Goal: Task Accomplishment & Management: Manage account settings

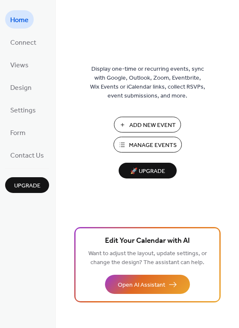
click at [158, 145] on span "Manage Events" at bounding box center [153, 145] width 48 height 9
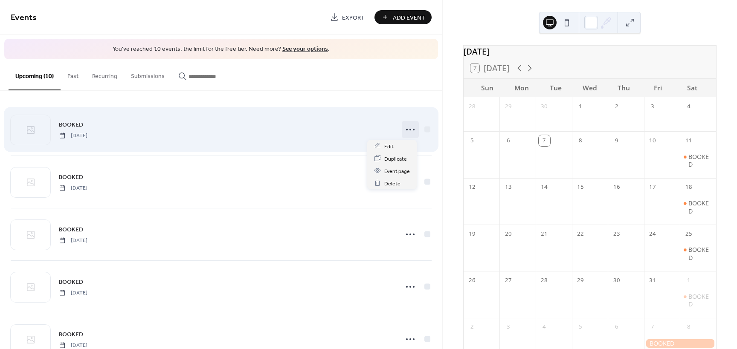
click at [406, 130] on icon at bounding box center [410, 130] width 14 height 14
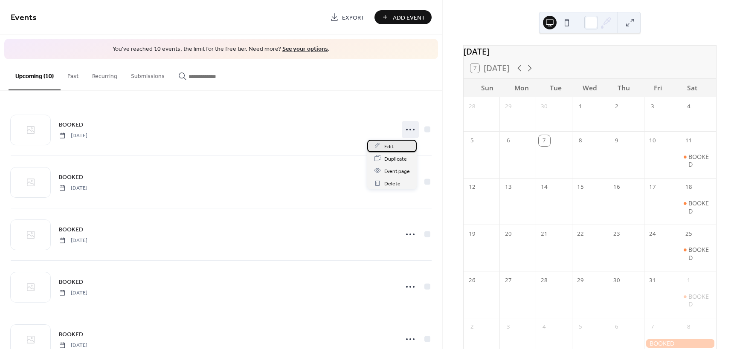
click at [383, 145] on div "Edit" at bounding box center [391, 146] width 49 height 12
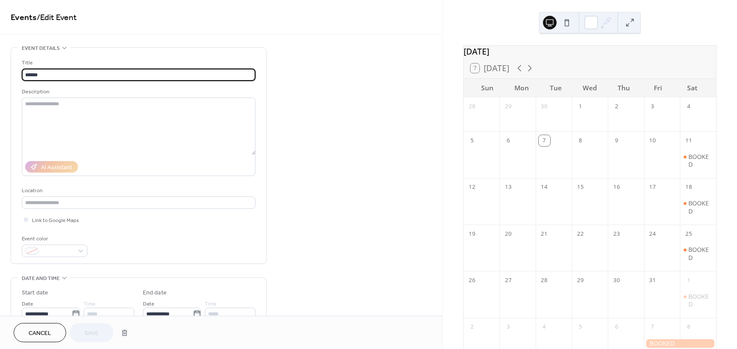
scroll to position [43, 0]
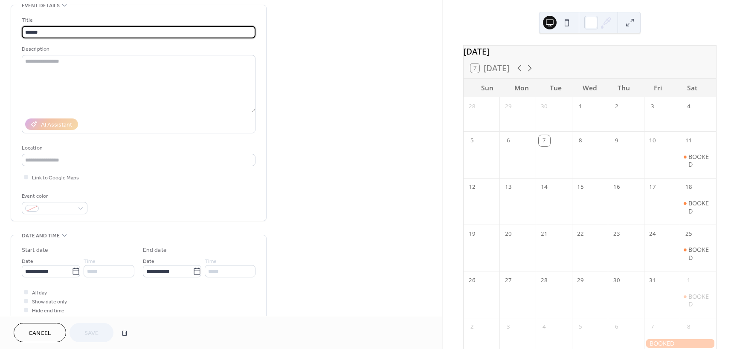
click at [40, 292] on span "All day" at bounding box center [39, 293] width 15 height 9
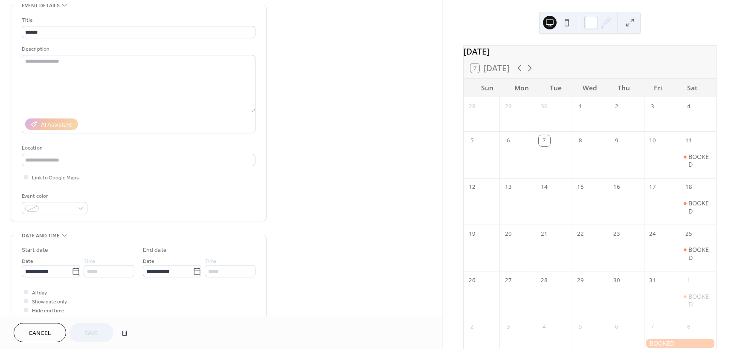
click at [26, 293] on div at bounding box center [26, 292] width 4 height 4
click at [25, 301] on icon at bounding box center [26, 301] width 3 height 3
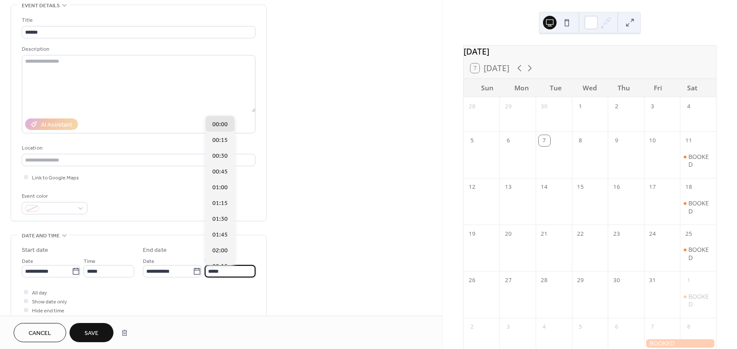
drag, startPoint x: 233, startPoint y: 274, endPoint x: 139, endPoint y: 271, distance: 93.8
click at [139, 271] on div "**********" at bounding box center [139, 262] width 234 height 32
type input "*"
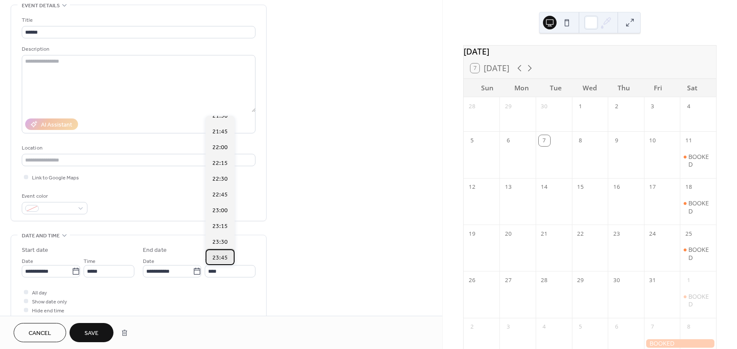
click at [220, 257] on span "23:45" at bounding box center [219, 258] width 15 height 9
type input "*****"
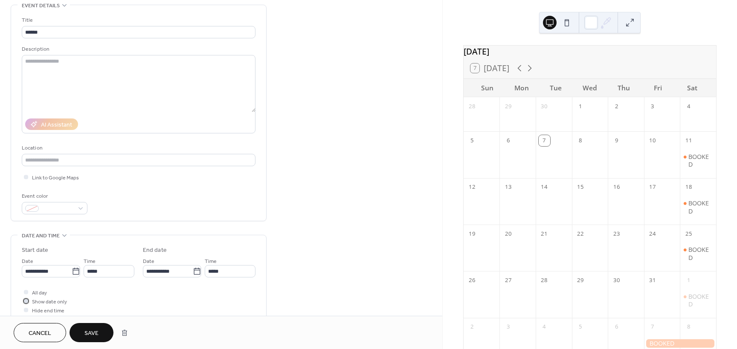
click at [47, 302] on span "Show date only" at bounding box center [49, 302] width 35 height 9
click at [90, 335] on span "Save" at bounding box center [91, 333] width 14 height 9
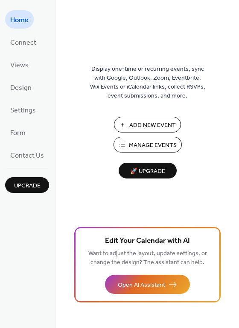
click at [152, 142] on span "Manage Events" at bounding box center [153, 145] width 48 height 9
click at [150, 142] on span "Manage Events" at bounding box center [153, 145] width 48 height 9
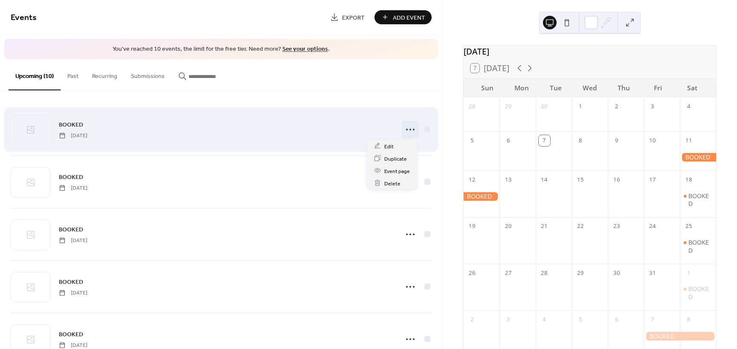
click at [412, 128] on icon at bounding box center [410, 130] width 14 height 14
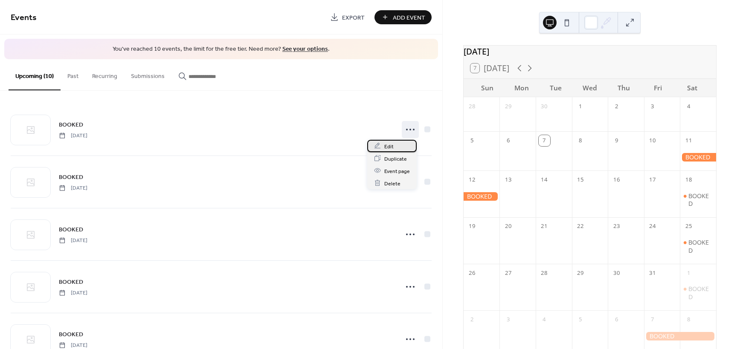
click at [389, 148] on span "Edit" at bounding box center [388, 146] width 9 height 9
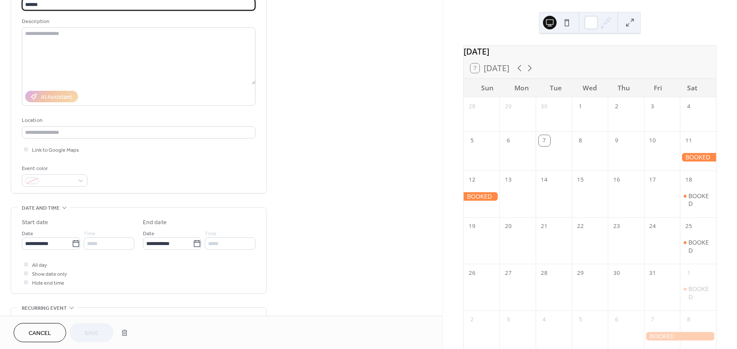
scroll to position [85, 0]
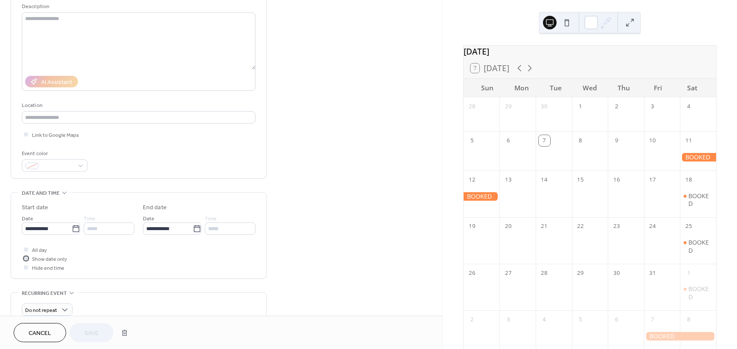
click at [27, 259] on icon at bounding box center [26, 258] width 3 height 3
click at [28, 268] on div at bounding box center [26, 267] width 4 height 4
click at [91, 333] on span "Save" at bounding box center [91, 333] width 14 height 9
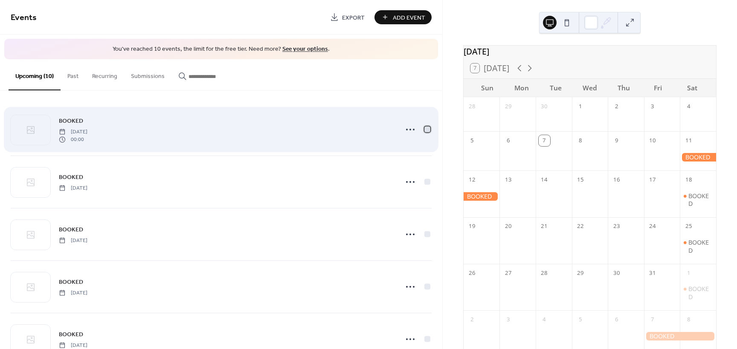
click at [424, 129] on div at bounding box center [427, 129] width 6 height 6
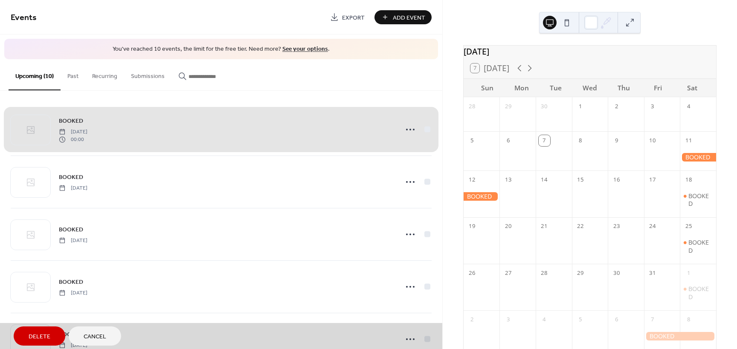
click at [41, 333] on span "Delete" at bounding box center [40, 337] width 22 height 9
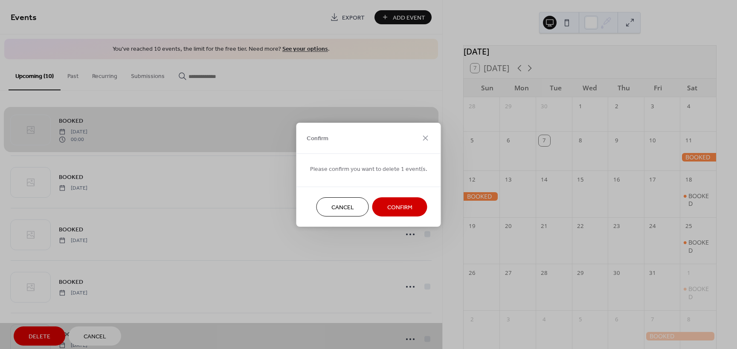
click at [388, 210] on span "Confirm" at bounding box center [399, 207] width 25 height 9
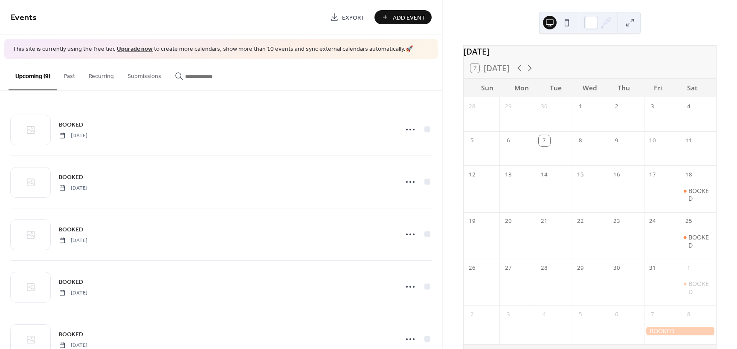
click at [405, 16] on span "Add Event" at bounding box center [409, 17] width 32 height 9
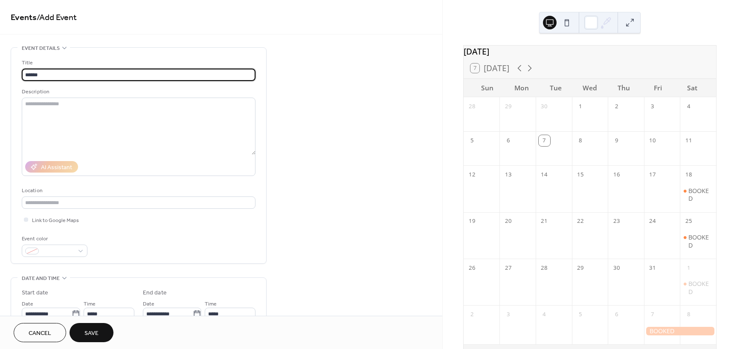
type input "******"
click at [307, 197] on div "**********" at bounding box center [221, 308] width 442 height 522
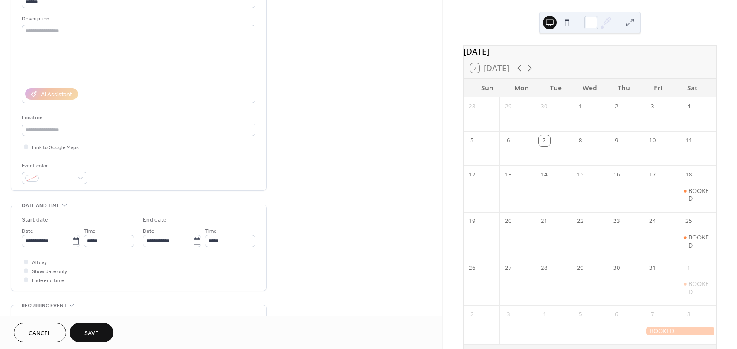
scroll to position [85, 0]
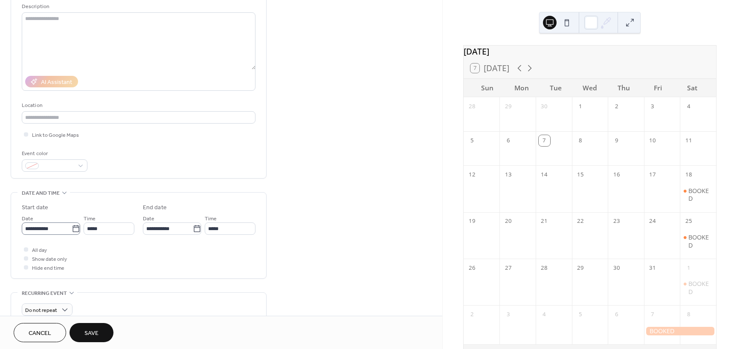
click at [75, 232] on icon at bounding box center [76, 229] width 9 height 9
click at [72, 232] on input "**********" at bounding box center [47, 229] width 50 height 12
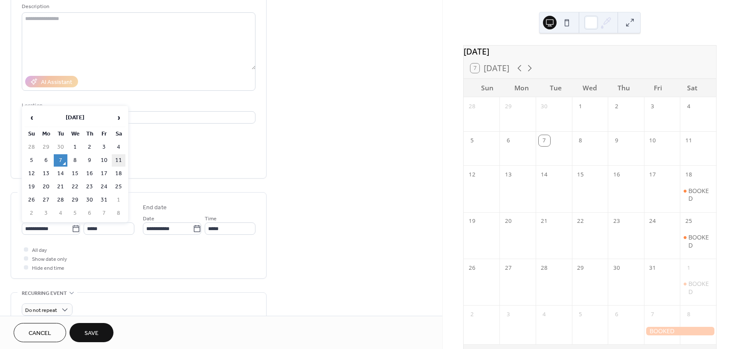
click at [121, 160] on td "11" at bounding box center [119, 160] width 14 height 12
type input "**********"
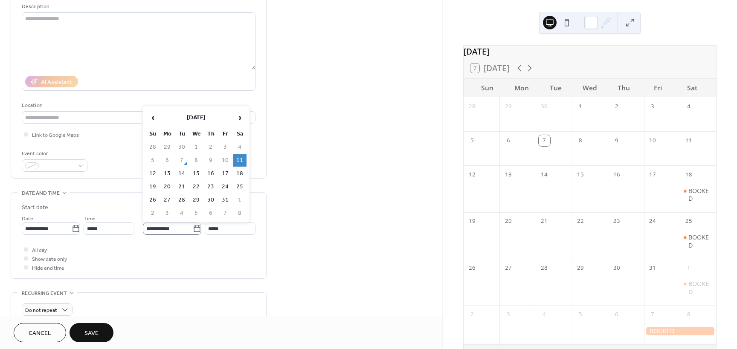
click at [194, 228] on icon at bounding box center [197, 229] width 9 height 9
click at [193, 228] on input "**********" at bounding box center [168, 229] width 50 height 12
click at [155, 174] on td "12" at bounding box center [153, 174] width 14 height 12
type input "**********"
click at [29, 260] on div at bounding box center [26, 258] width 9 height 9
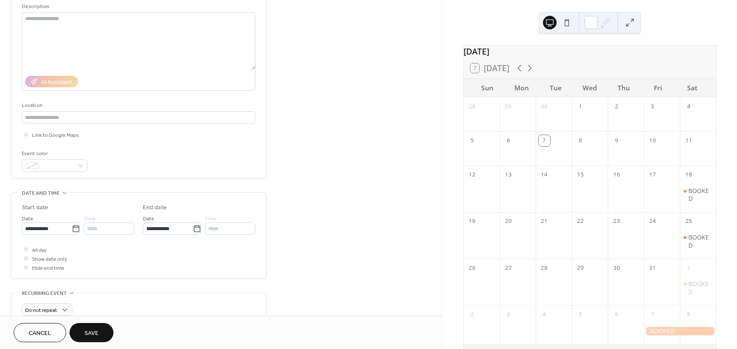
click at [87, 330] on span "Save" at bounding box center [91, 333] width 14 height 9
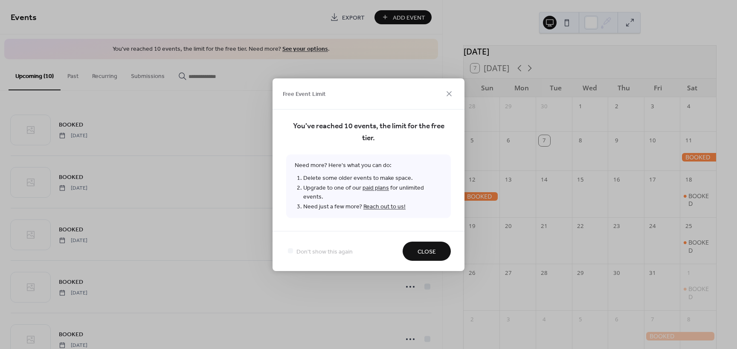
click at [416, 248] on button "Close" at bounding box center [426, 251] width 48 height 19
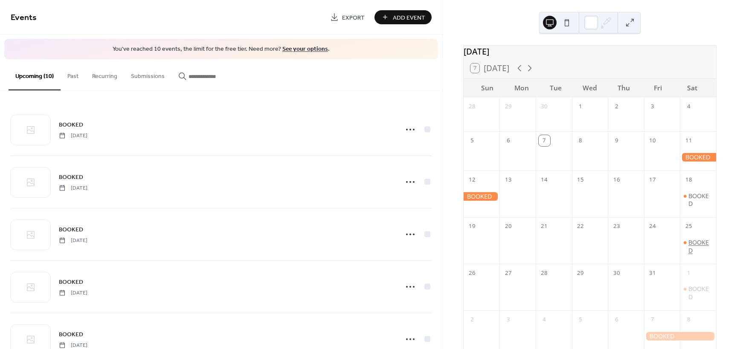
click at [693, 251] on div "BOOKED" at bounding box center [700, 247] width 24 height 16
click at [490, 249] on button "Close" at bounding box center [497, 246] width 29 height 13
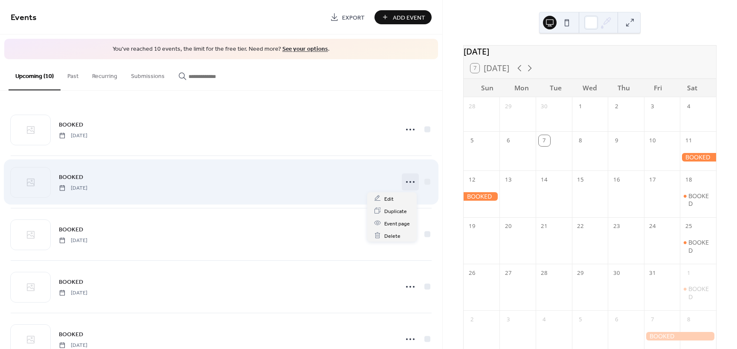
click at [409, 180] on icon at bounding box center [410, 182] width 14 height 14
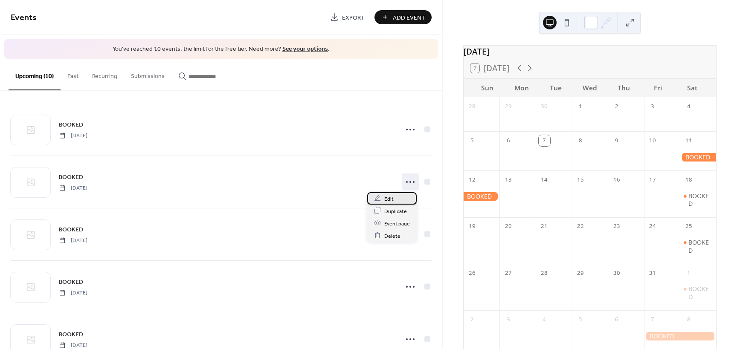
click at [386, 200] on span "Edit" at bounding box center [388, 198] width 9 height 9
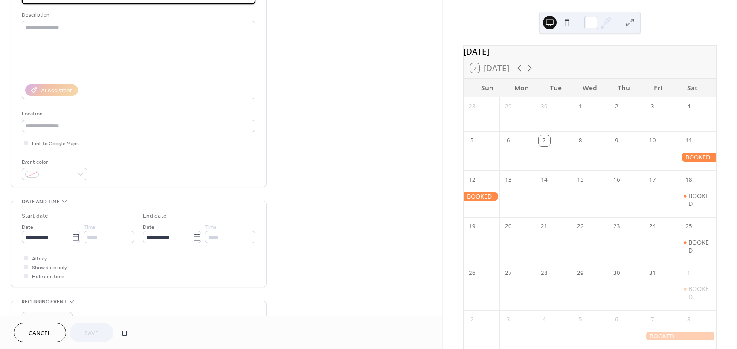
scroll to position [85, 0]
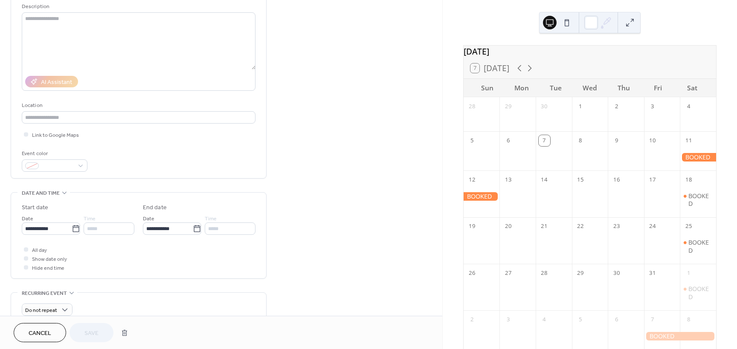
click at [27, 249] on div at bounding box center [26, 249] width 4 height 4
click at [26, 258] on icon at bounding box center [26, 258] width 3 height 3
click at [26, 249] on div at bounding box center [26, 249] width 4 height 4
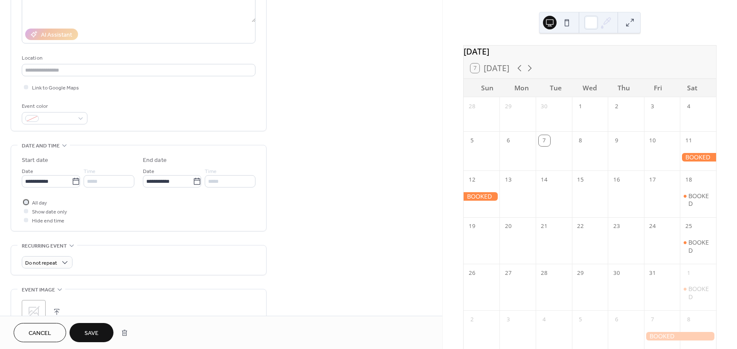
scroll to position [125, 0]
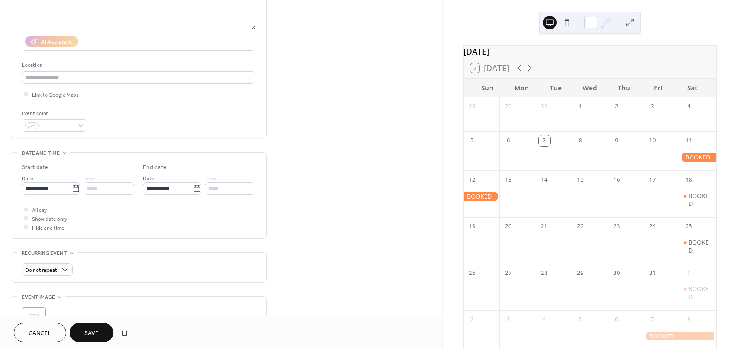
click at [92, 331] on span "Save" at bounding box center [91, 333] width 14 height 9
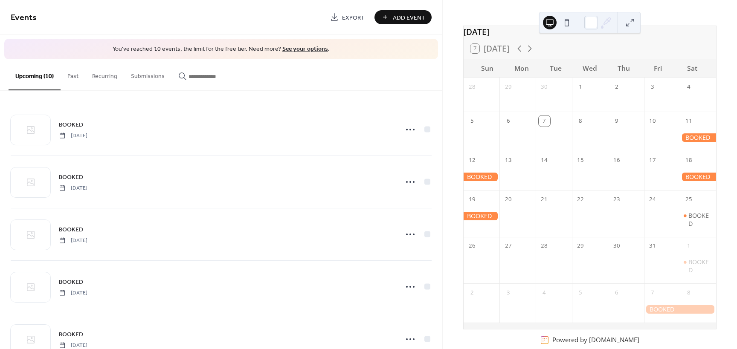
scroll to position [38, 0]
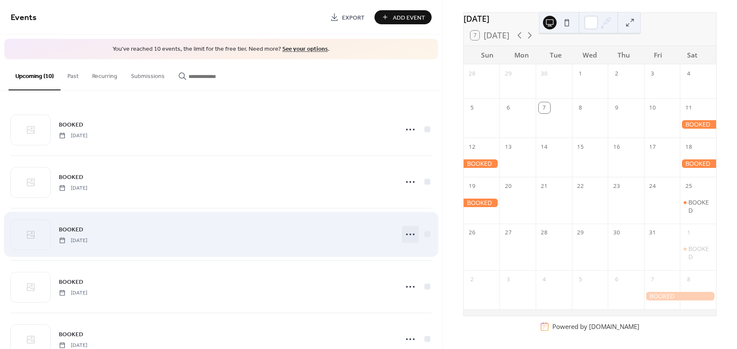
click at [409, 234] on circle at bounding box center [410, 235] width 2 height 2
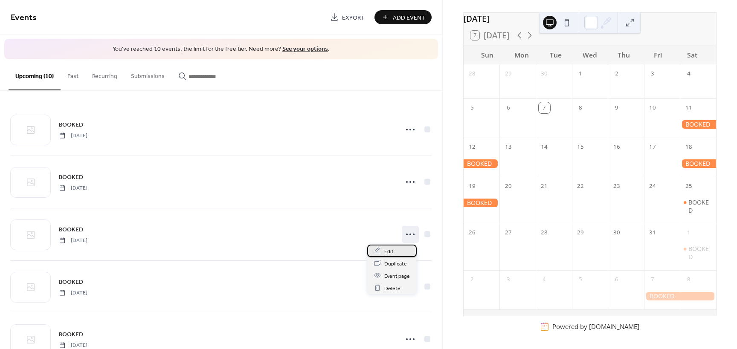
click at [390, 252] on span "Edit" at bounding box center [388, 251] width 9 height 9
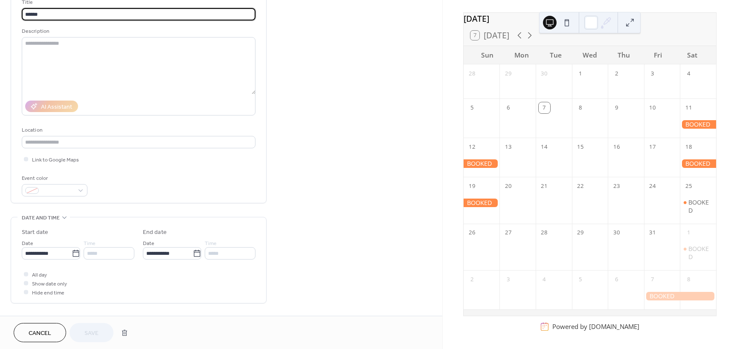
scroll to position [85, 0]
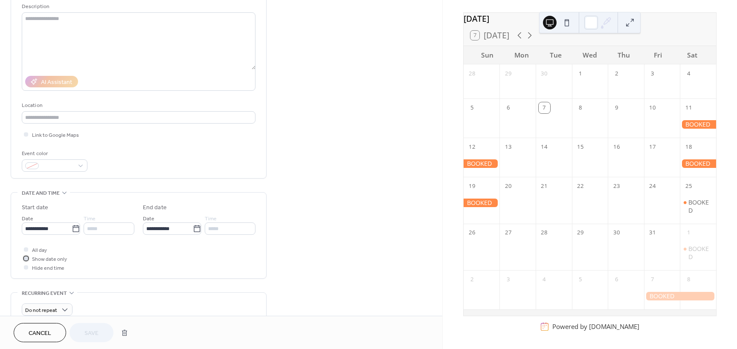
click at [35, 258] on span "Show date only" at bounding box center [49, 259] width 35 height 9
click at [36, 252] on span "All day" at bounding box center [39, 250] width 15 height 9
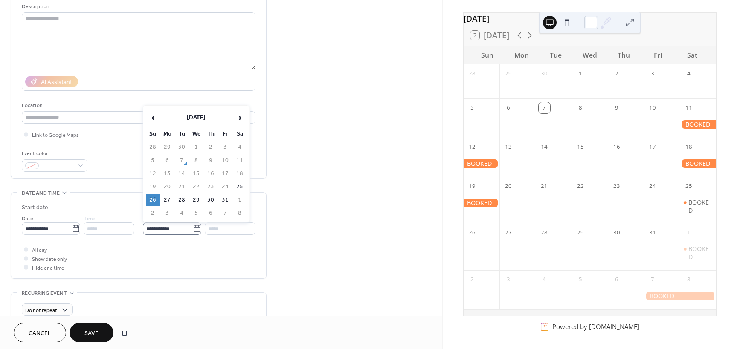
click at [196, 229] on icon at bounding box center [197, 229] width 9 height 9
click at [193, 229] on input "**********" at bounding box center [168, 229] width 50 height 12
click at [168, 201] on td "27" at bounding box center [167, 200] width 14 height 12
type input "**********"
click at [60, 258] on span "Show date only" at bounding box center [49, 259] width 35 height 9
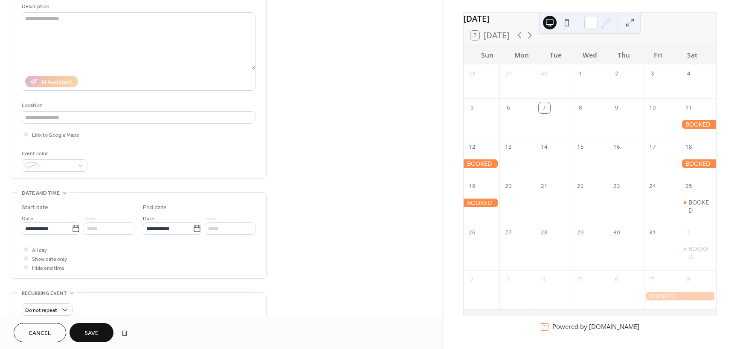
click at [23, 260] on div at bounding box center [26, 258] width 9 height 9
click at [26, 260] on div at bounding box center [26, 258] width 4 height 4
click at [23, 249] on div at bounding box center [26, 249] width 9 height 9
click at [28, 257] on div at bounding box center [26, 258] width 4 height 4
click at [91, 336] on span "Save" at bounding box center [91, 333] width 14 height 9
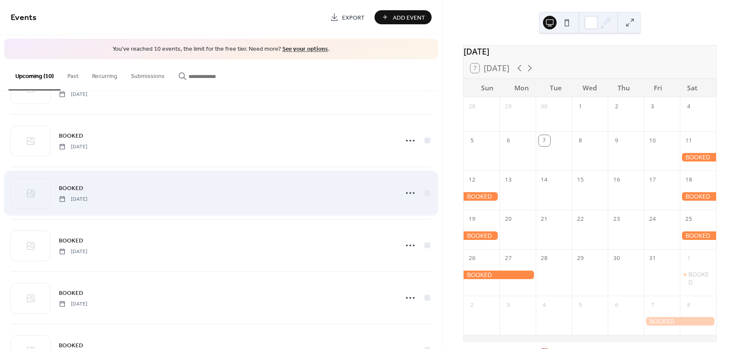
scroll to position [43, 0]
click at [405, 191] on icon at bounding box center [410, 192] width 14 height 14
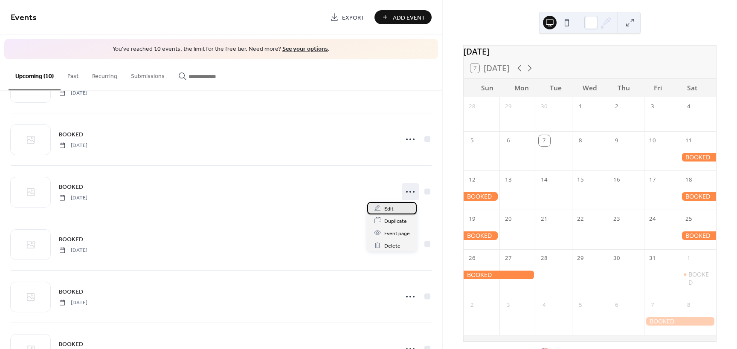
click at [389, 209] on span "Edit" at bounding box center [388, 208] width 9 height 9
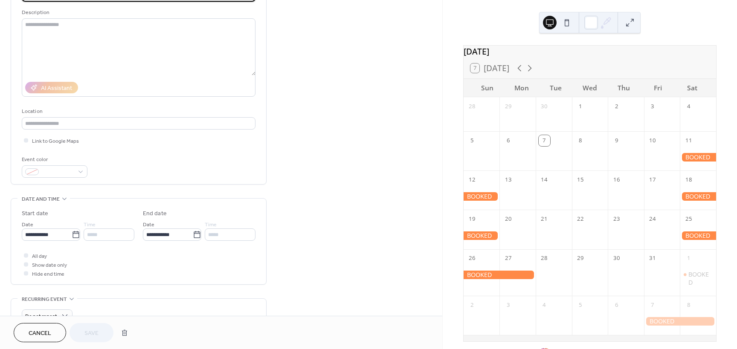
scroll to position [85, 0]
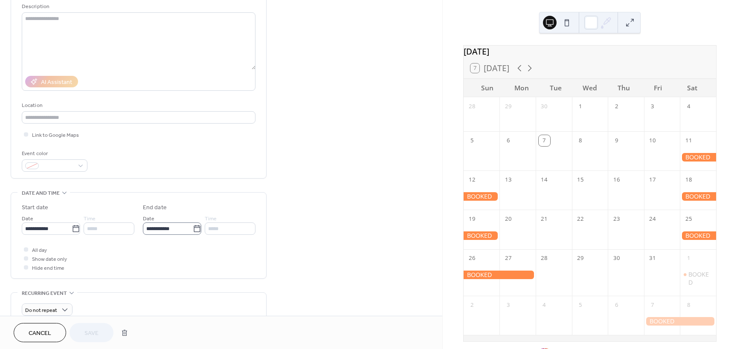
click at [198, 231] on icon at bounding box center [197, 229] width 9 height 9
click at [193, 231] on input "**********" at bounding box center [168, 229] width 50 height 12
click at [155, 199] on td "26" at bounding box center [153, 200] width 14 height 12
type input "**********"
click at [80, 330] on button "Save" at bounding box center [91, 332] width 44 height 19
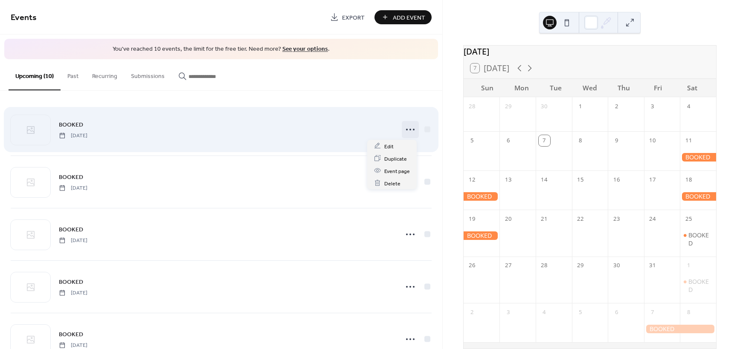
click at [408, 128] on icon at bounding box center [410, 130] width 14 height 14
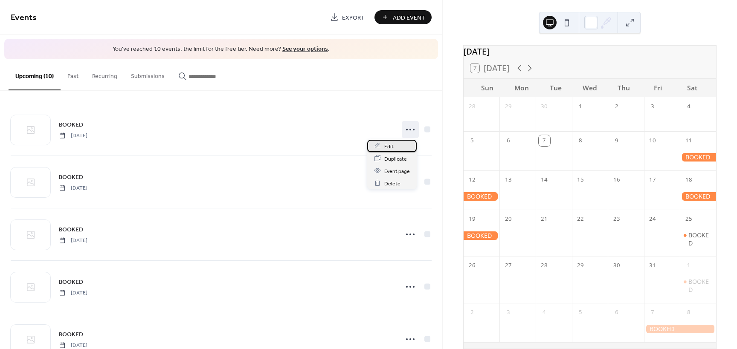
click at [395, 143] on div "Edit" at bounding box center [391, 146] width 49 height 12
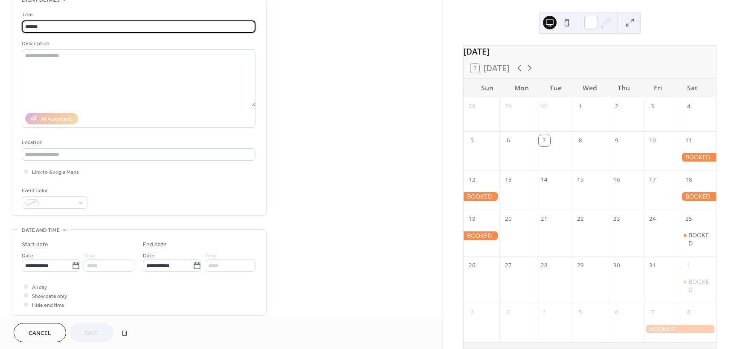
scroll to position [85, 0]
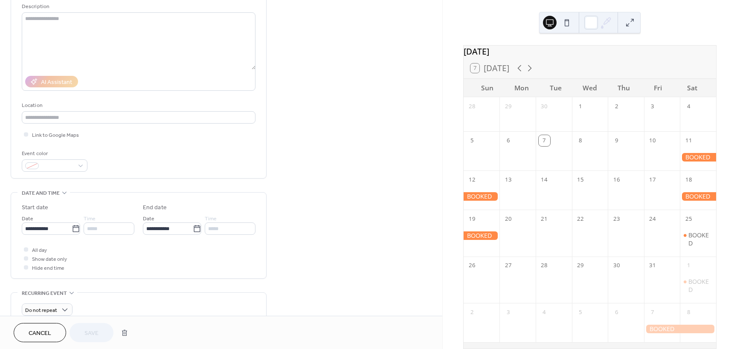
click at [51, 332] on span "Cancel" at bounding box center [40, 333] width 23 height 9
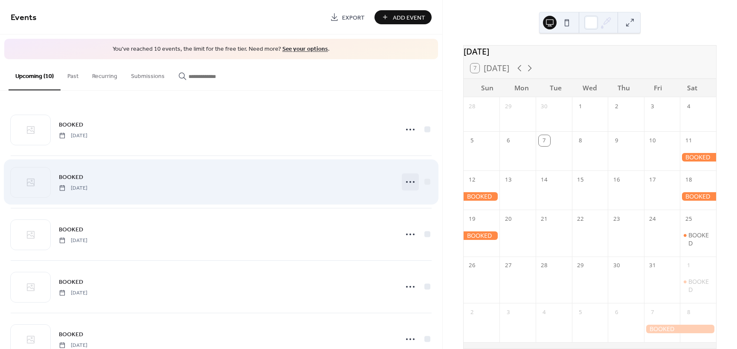
click at [406, 181] on circle at bounding box center [407, 182] width 2 height 2
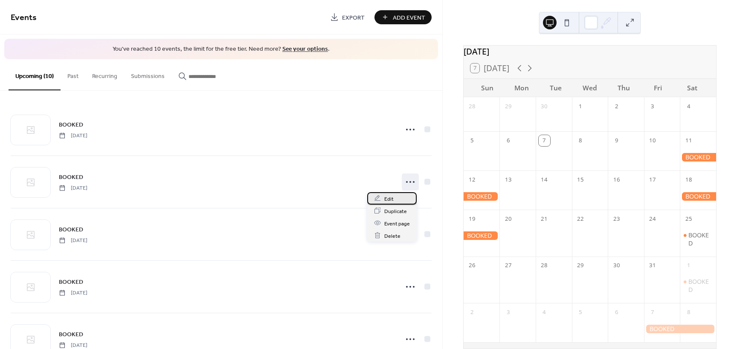
click at [389, 198] on span "Edit" at bounding box center [388, 198] width 9 height 9
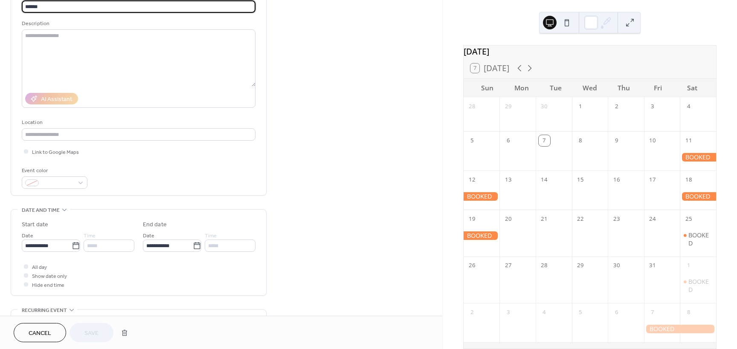
scroll to position [85, 0]
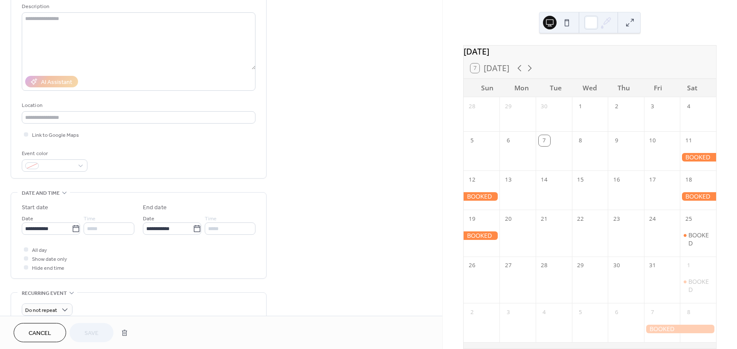
click at [39, 258] on span "Show date only" at bounding box center [49, 259] width 35 height 9
click at [28, 249] on div at bounding box center [26, 249] width 9 height 9
click at [28, 258] on div at bounding box center [26, 258] width 4 height 4
click at [87, 331] on span "Save" at bounding box center [91, 333] width 14 height 9
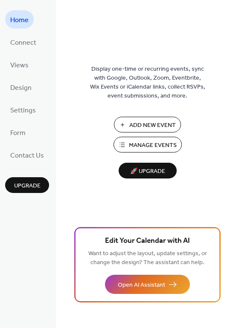
click at [145, 147] on span "Manage Events" at bounding box center [153, 145] width 48 height 9
click at [148, 142] on span "Manage Events" at bounding box center [153, 145] width 48 height 9
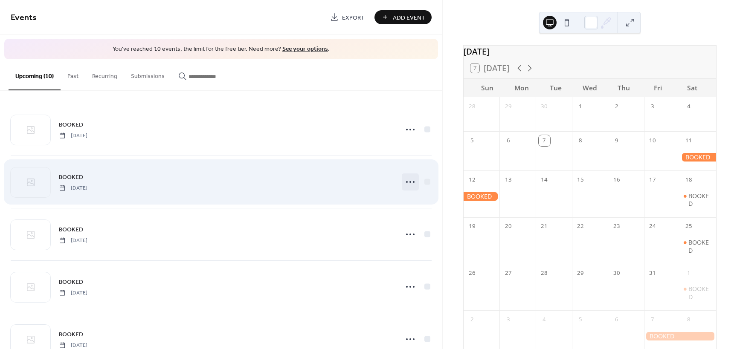
click at [405, 180] on icon at bounding box center [410, 182] width 14 height 14
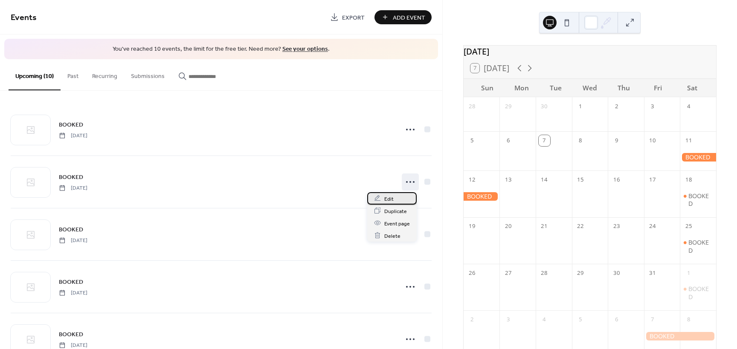
click at [384, 199] on span "Edit" at bounding box center [388, 198] width 9 height 9
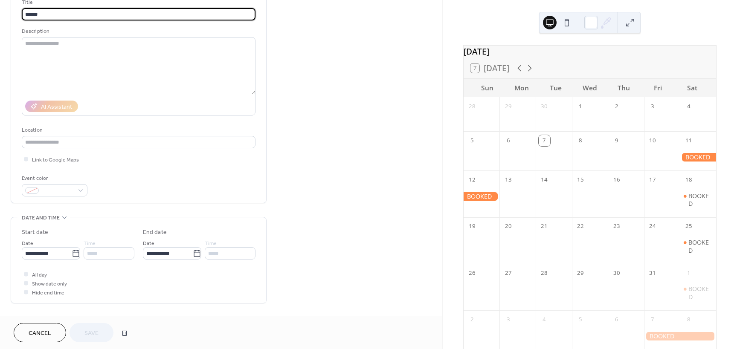
scroll to position [85, 0]
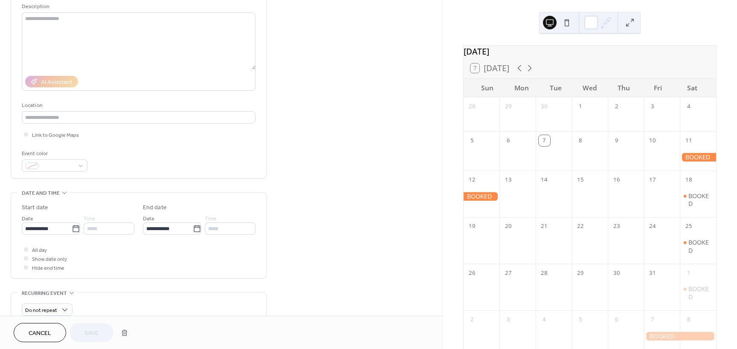
click at [38, 249] on span "All day" at bounding box center [39, 250] width 15 height 9
click at [26, 258] on icon at bounding box center [26, 258] width 3 height 3
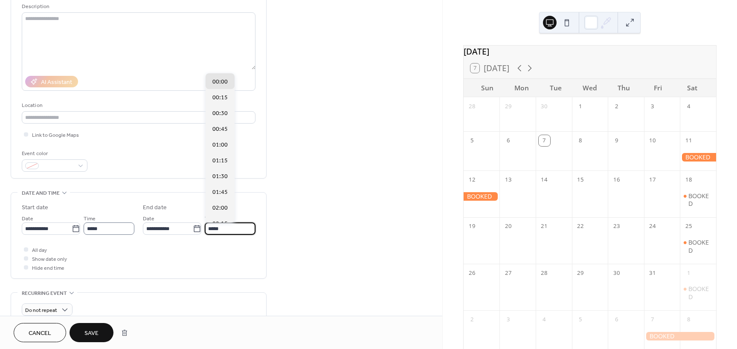
drag, startPoint x: 227, startPoint y: 229, endPoint x: 122, endPoint y: 224, distance: 105.0
click at [122, 224] on div "**********" at bounding box center [139, 219] width 234 height 32
type input "*****"
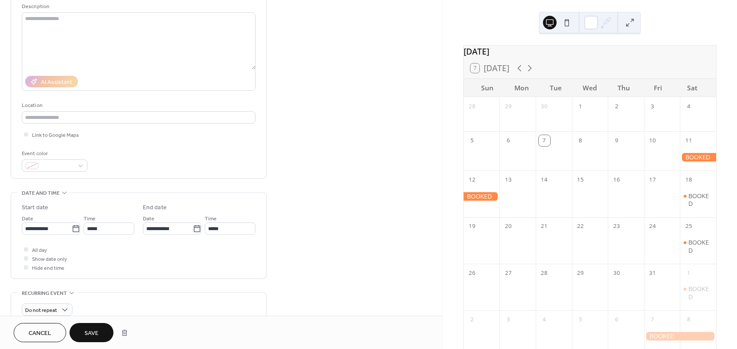
click at [386, 267] on div "**********" at bounding box center [221, 223] width 442 height 522
click at [42, 258] on span "Show date only" at bounding box center [49, 259] width 35 height 9
click at [85, 333] on span "Save" at bounding box center [91, 333] width 14 height 9
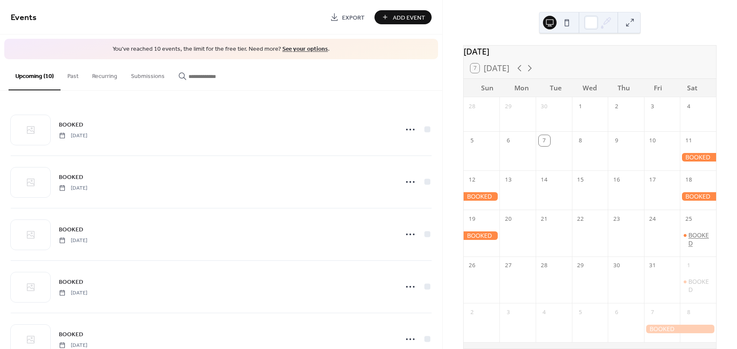
click at [689, 241] on div "BOOKED" at bounding box center [700, 240] width 24 height 16
click at [492, 240] on button "Close" at bounding box center [493, 236] width 29 height 13
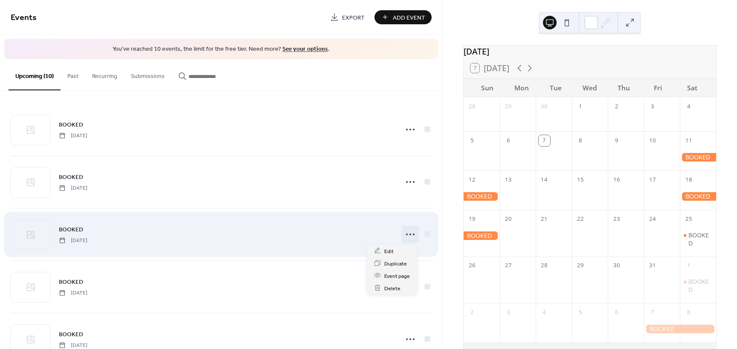
click at [409, 234] on circle at bounding box center [410, 235] width 2 height 2
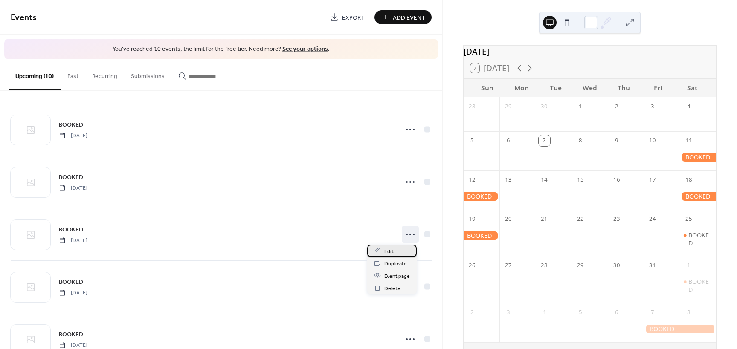
click at [396, 253] on div "Edit" at bounding box center [391, 251] width 49 height 12
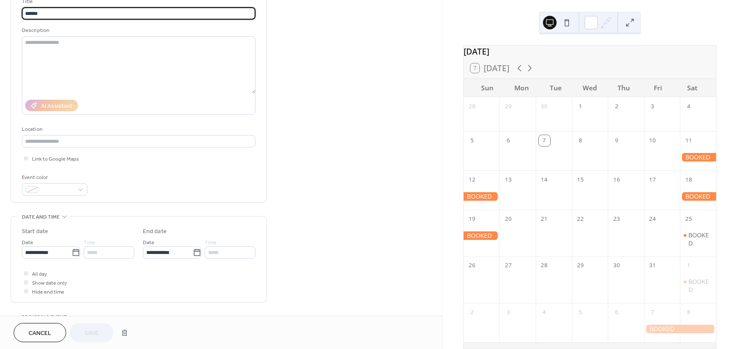
scroll to position [85, 0]
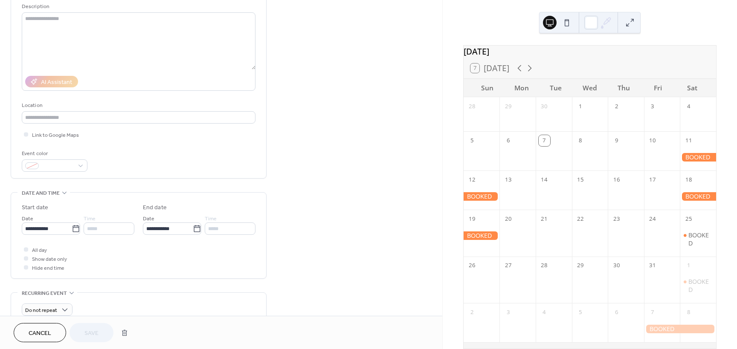
click at [41, 251] on span "All day" at bounding box center [39, 250] width 15 height 9
click at [29, 258] on div at bounding box center [26, 258] width 9 height 9
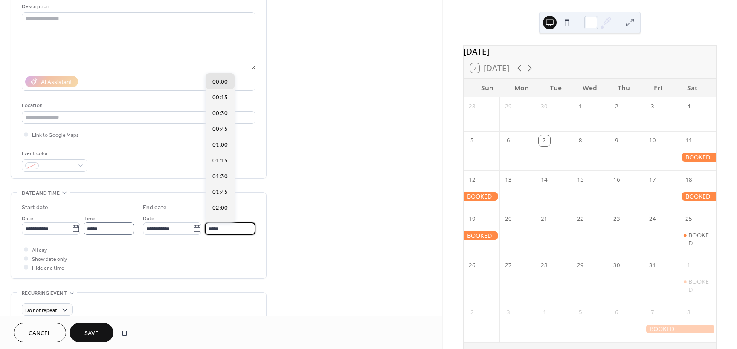
drag, startPoint x: 223, startPoint y: 226, endPoint x: 102, endPoint y: 227, distance: 121.1
click at [102, 227] on div "**********" at bounding box center [139, 219] width 234 height 32
click at [105, 249] on div "All day Show date only Hide end time" at bounding box center [139, 258] width 234 height 27
type input "*****"
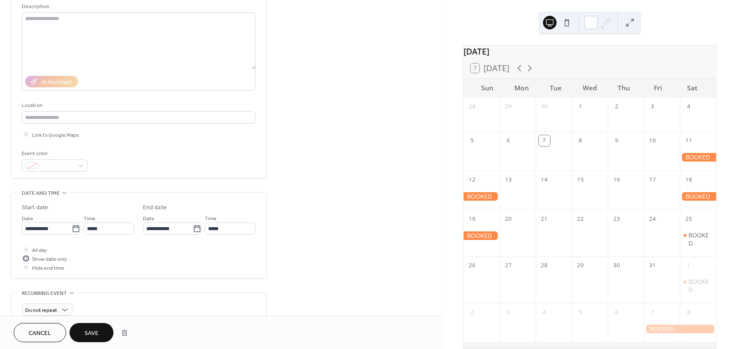
click at [27, 258] on div at bounding box center [26, 258] width 4 height 4
click at [95, 336] on span "Save" at bounding box center [91, 333] width 14 height 9
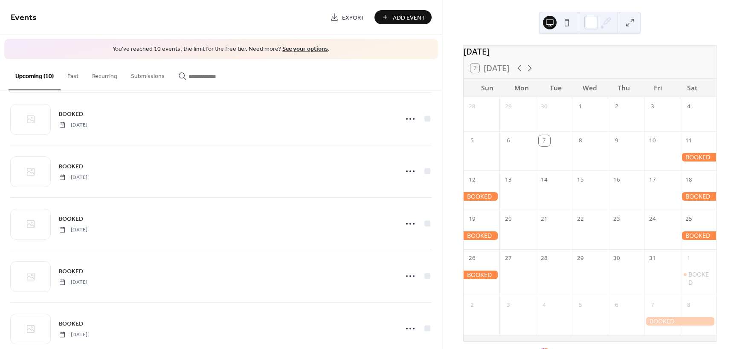
scroll to position [85, 0]
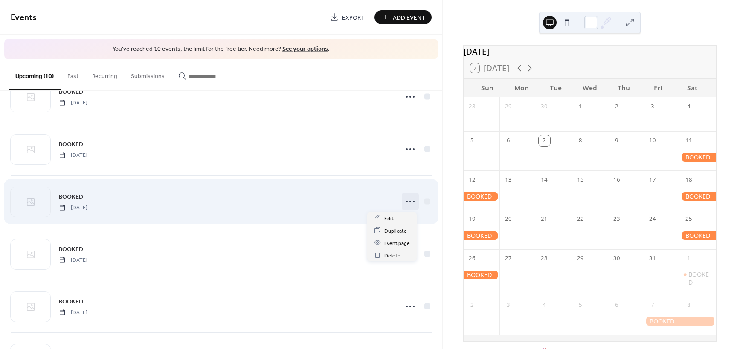
click at [408, 203] on icon at bounding box center [410, 202] width 14 height 14
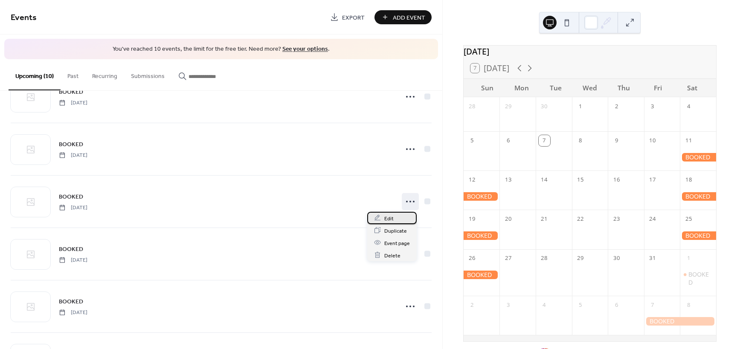
click at [392, 218] on span "Edit" at bounding box center [388, 218] width 9 height 9
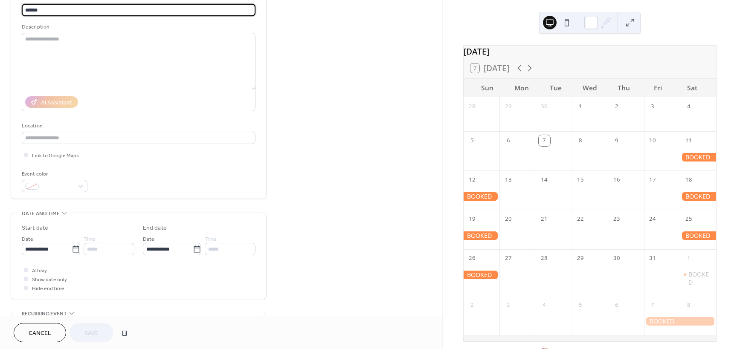
scroll to position [85, 0]
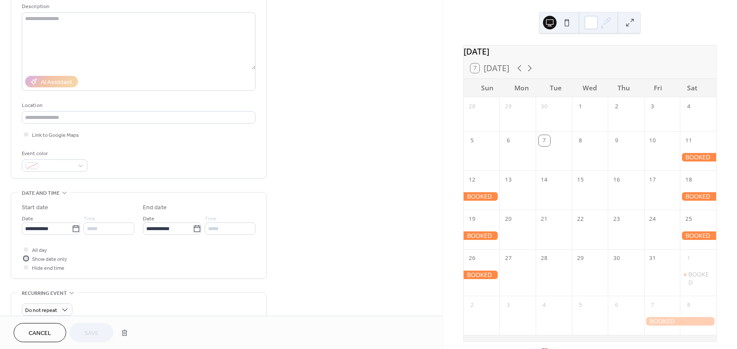
click at [26, 259] on icon at bounding box center [26, 258] width 3 height 3
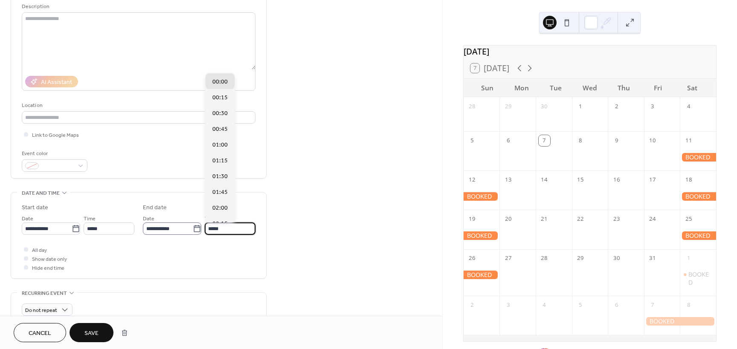
drag, startPoint x: 226, startPoint y: 229, endPoint x: 150, endPoint y: 229, distance: 76.3
click at [150, 229] on div "**********" at bounding box center [199, 224] width 113 height 21
type input "*****"
click at [155, 261] on div "All day Show date only Hide end time" at bounding box center [139, 258] width 234 height 27
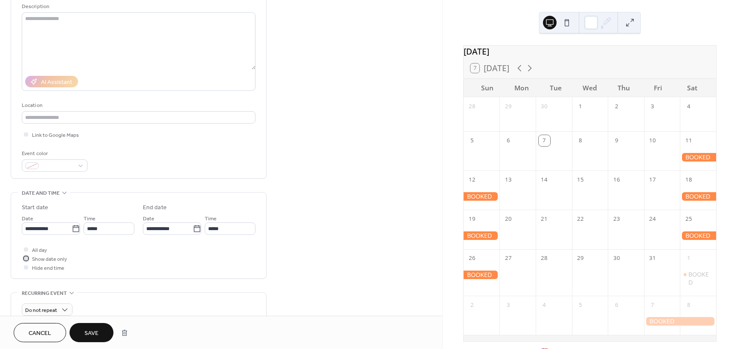
click at [52, 258] on span "Show date only" at bounding box center [49, 259] width 35 height 9
click at [94, 331] on span "Save" at bounding box center [91, 333] width 14 height 9
